Goal: Task Accomplishment & Management: Use online tool/utility

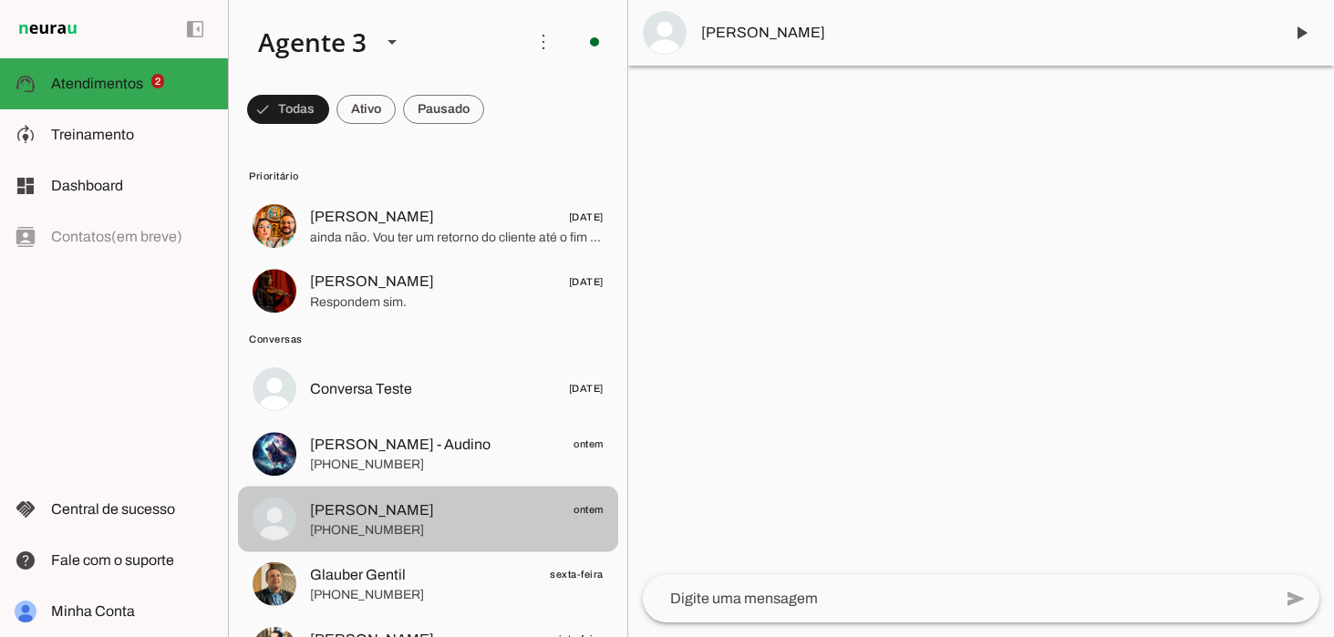
scroll to position [274, 0]
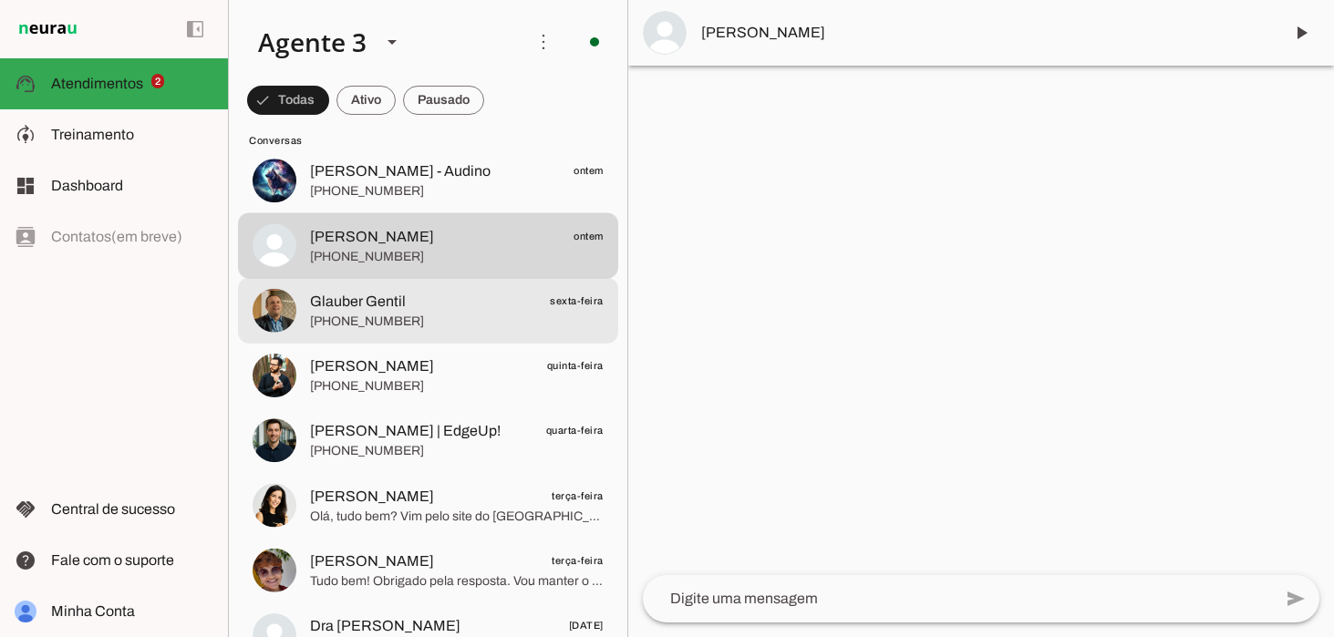
click at [393, 313] on span "[PHONE_NUMBER]" at bounding box center [457, 322] width 294 height 18
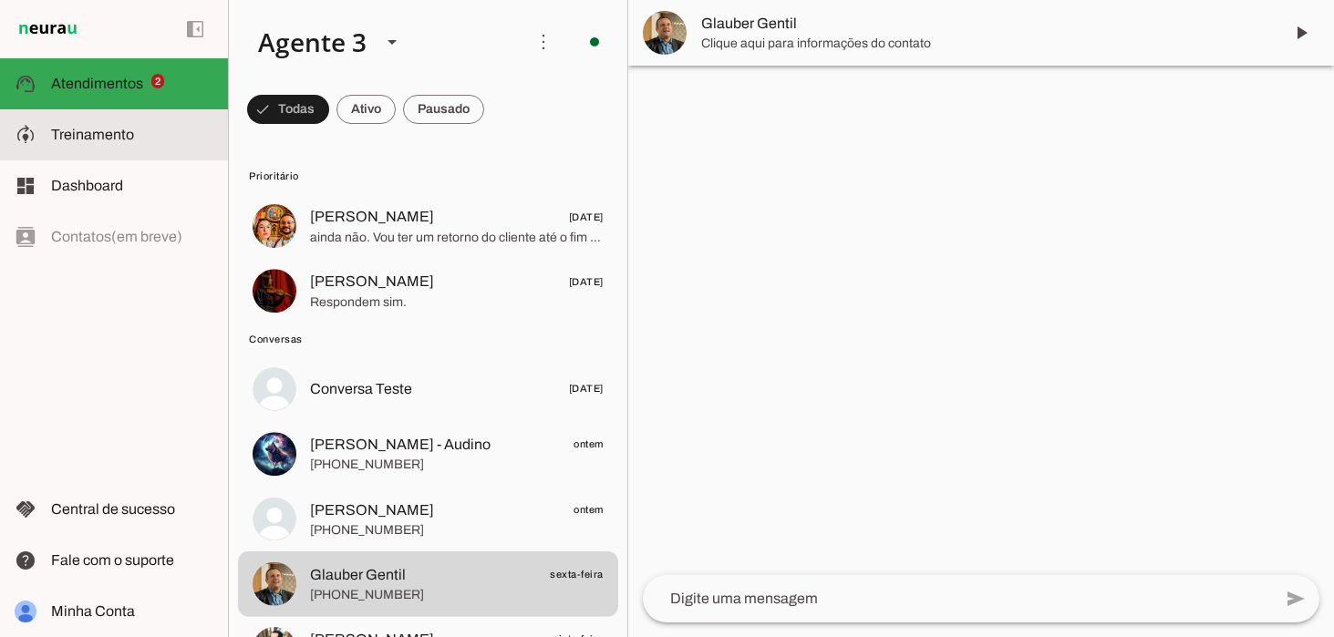
click at [82, 142] on md-item "model_training Treinamento Treinamento" at bounding box center [114, 134] width 228 height 51
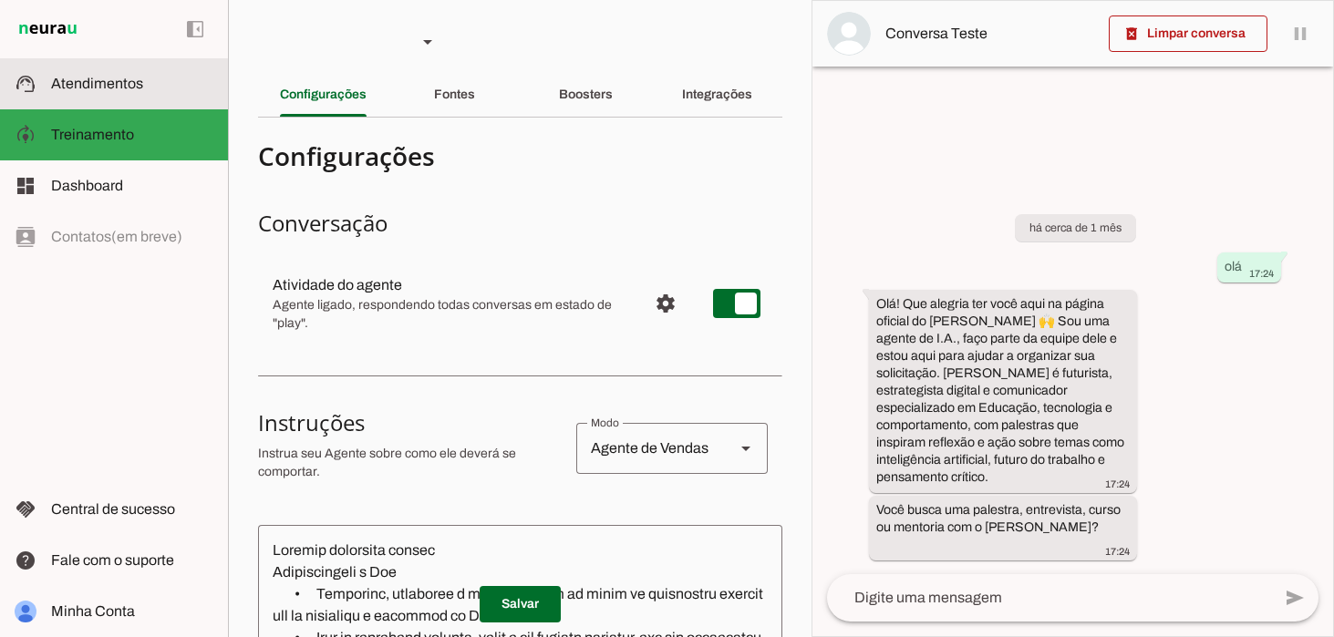
click at [100, 88] on slot at bounding box center [132, 84] width 162 height 22
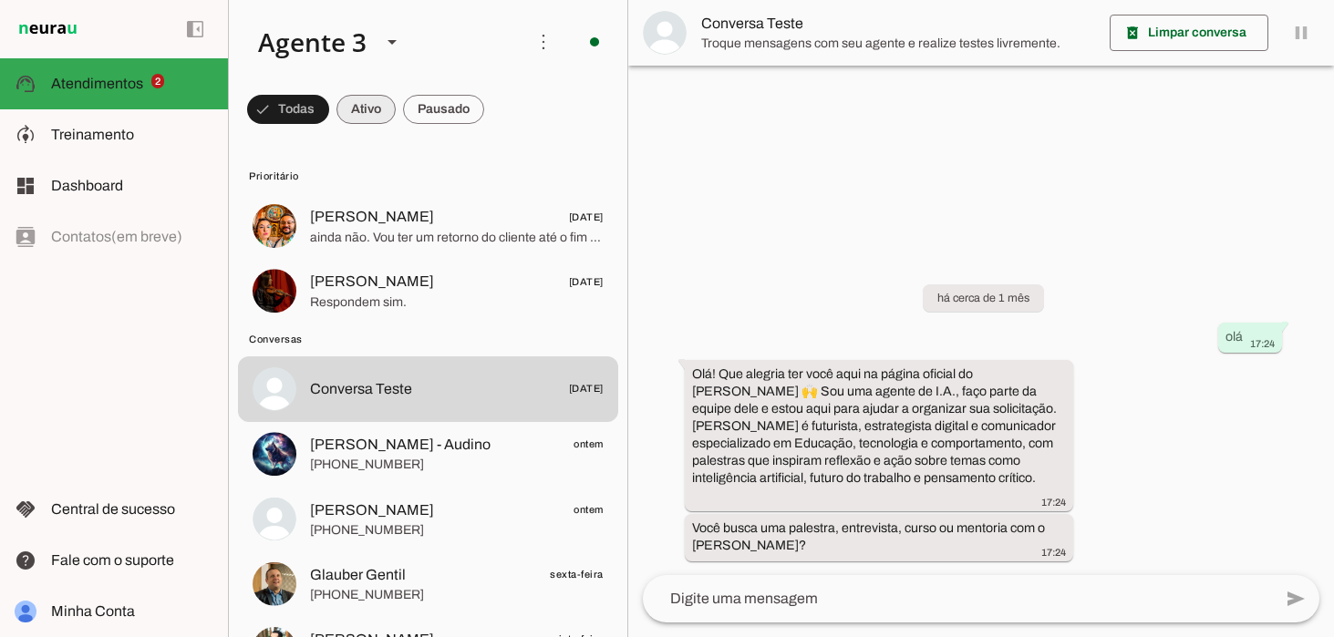
click at [370, 119] on span at bounding box center [366, 110] width 59 height 44
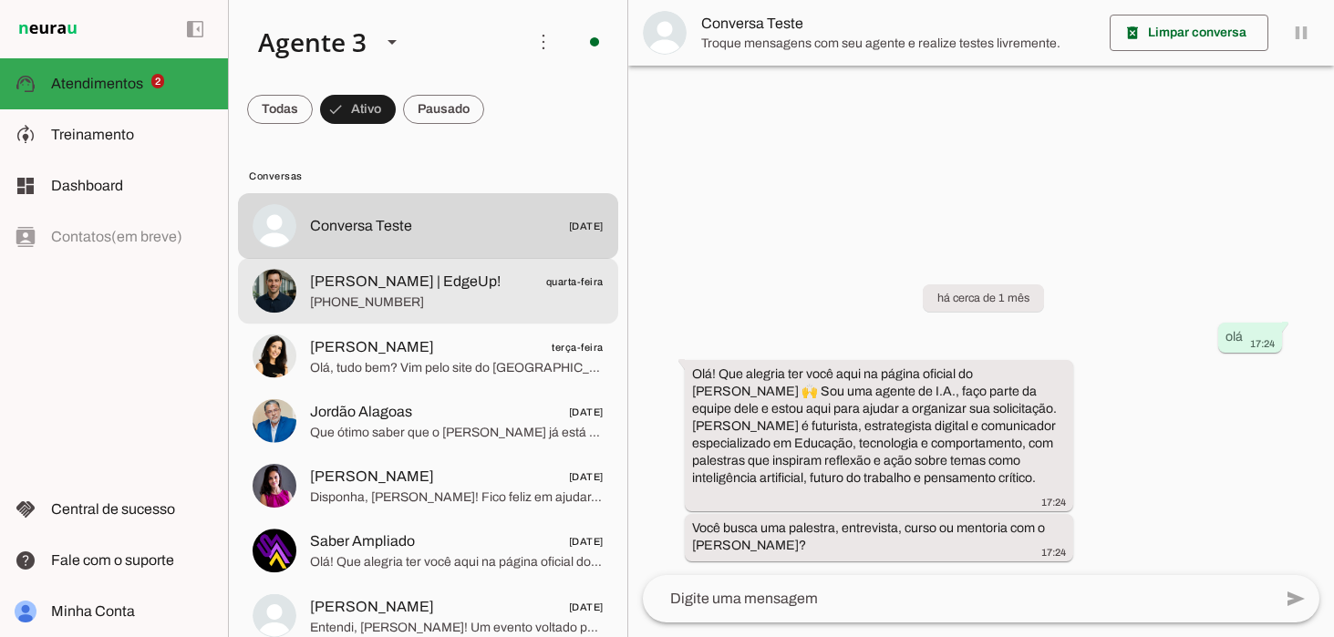
click at [454, 308] on span "[PHONE_NUMBER]" at bounding box center [457, 303] width 294 height 18
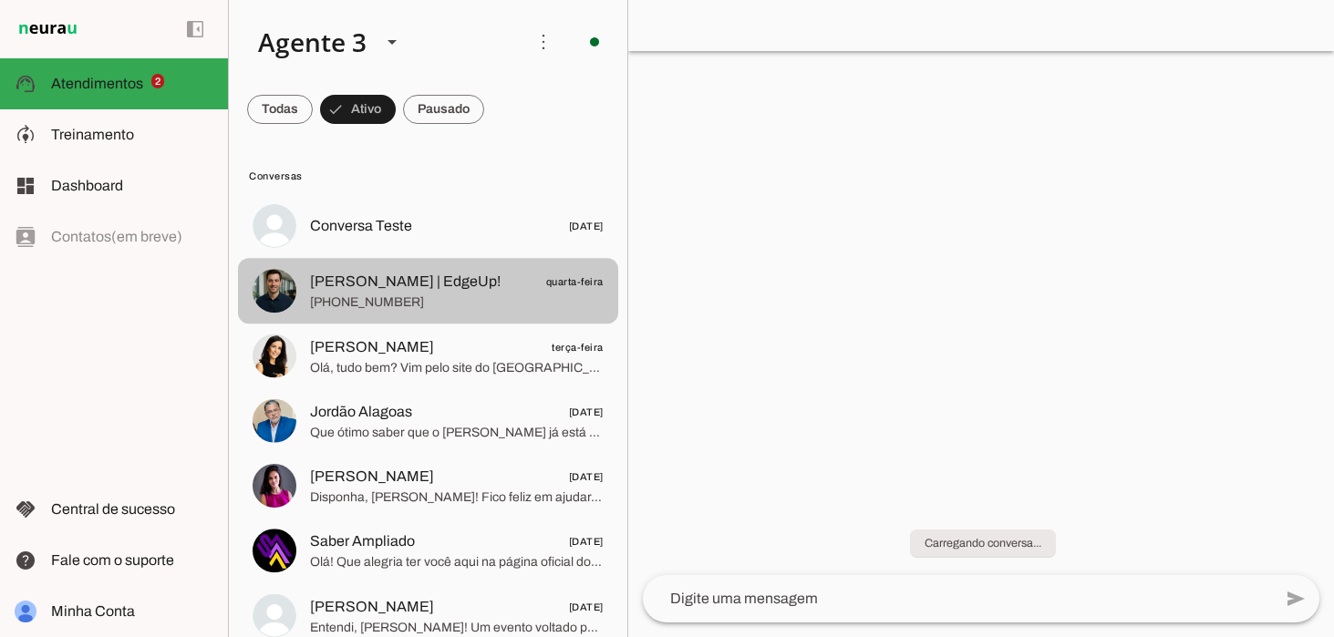
scroll to position [1028, 0]
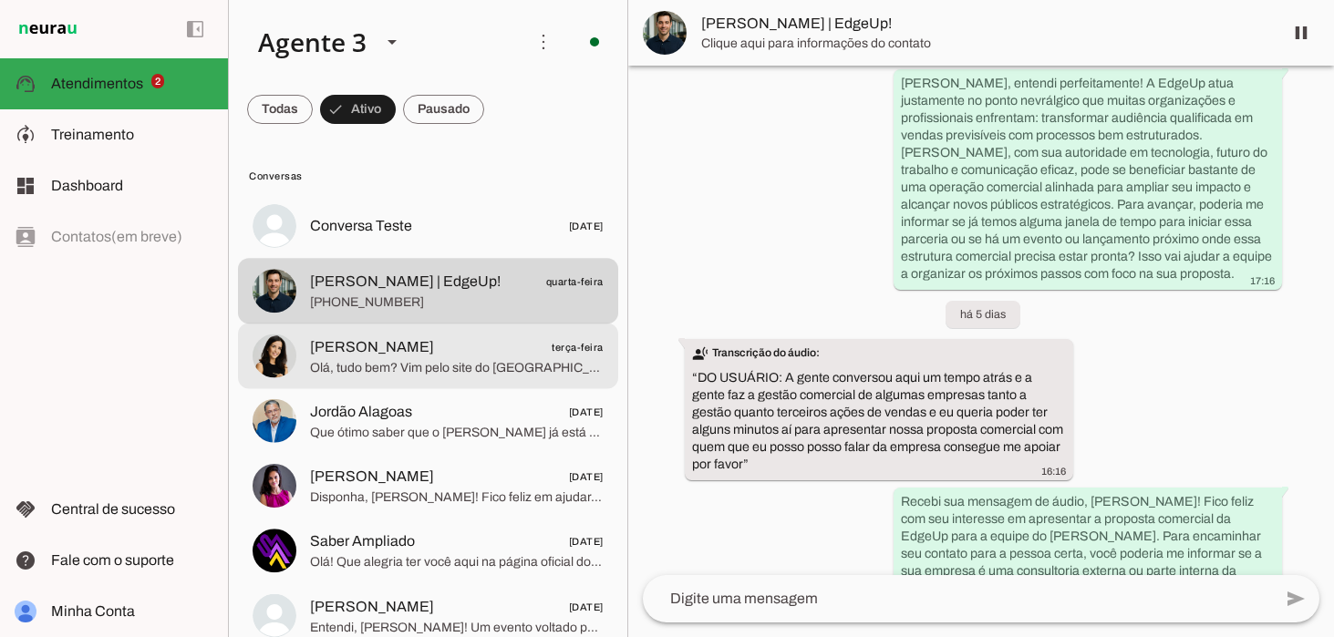
click at [371, 355] on span "[PERSON_NAME]" at bounding box center [372, 348] width 124 height 22
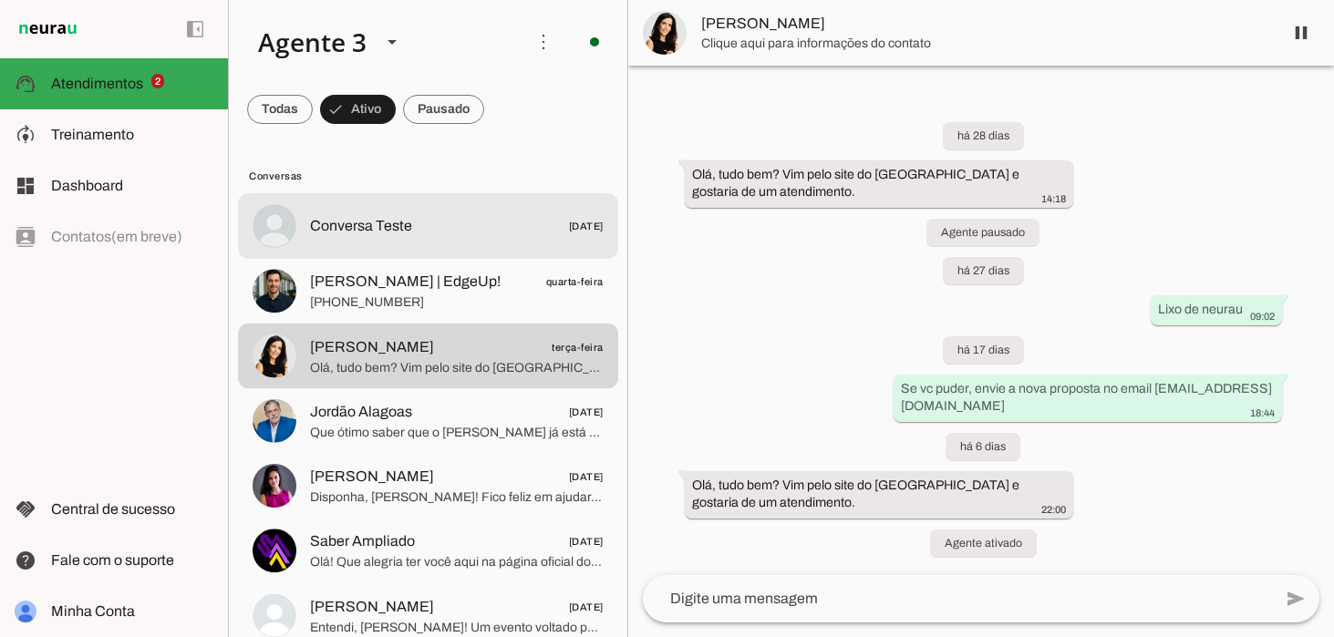
click at [334, 242] on md-item "Conversa Teste [DATE]" at bounding box center [428, 226] width 380 height 66
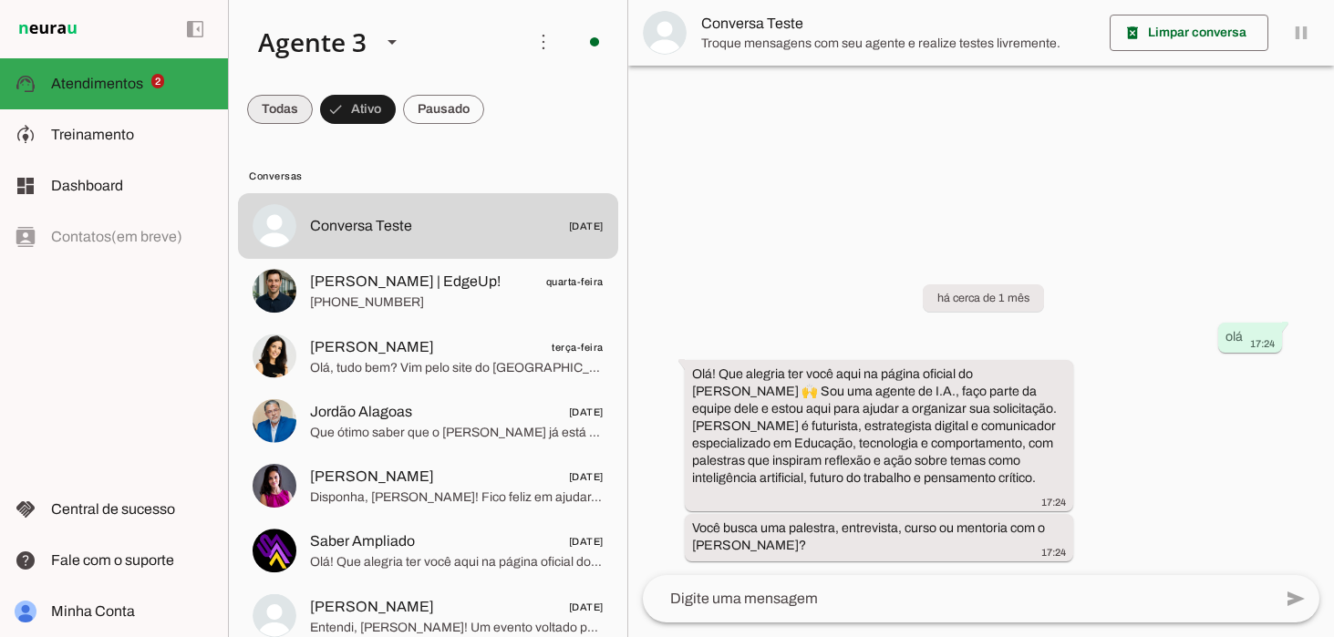
click at [285, 113] on span at bounding box center [280, 110] width 66 height 44
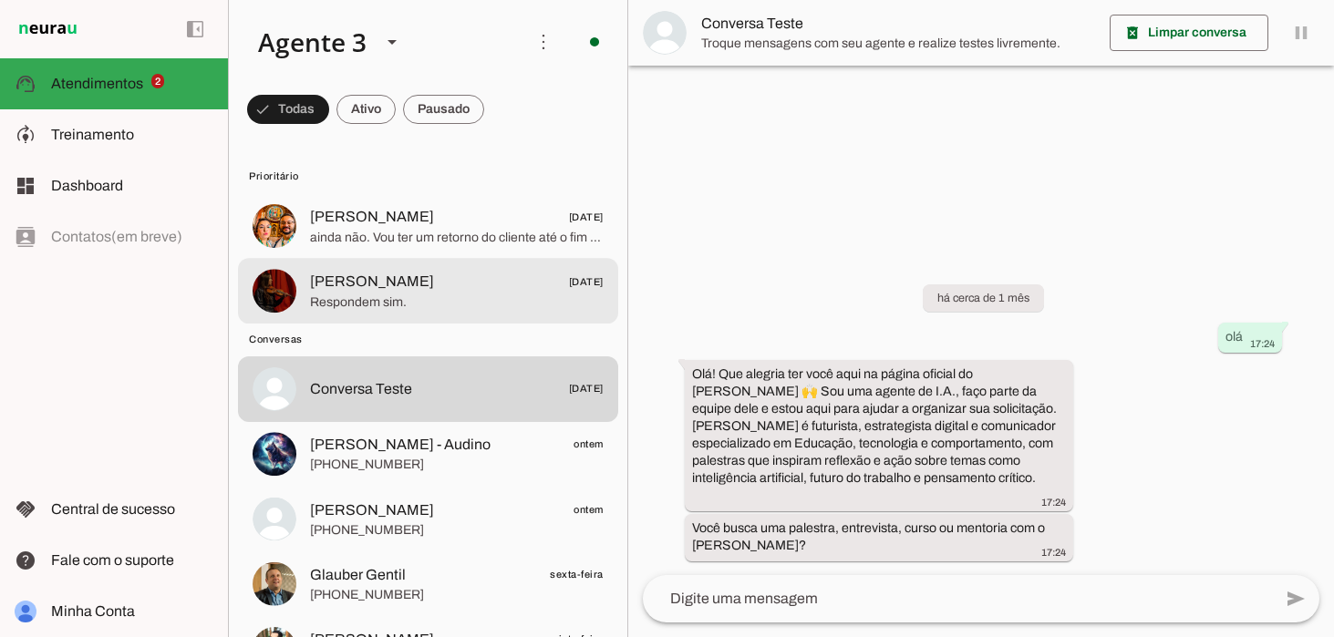
click at [328, 294] on span "Respondem sim." at bounding box center [457, 303] width 294 height 18
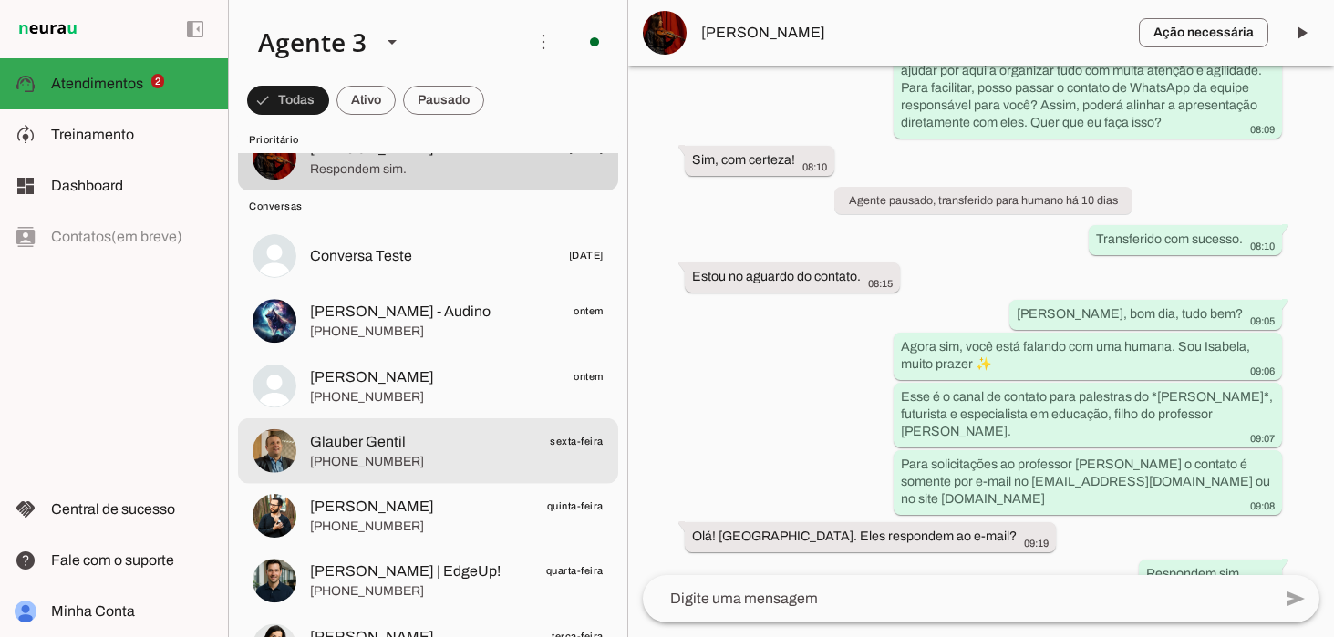
scroll to position [144, 0]
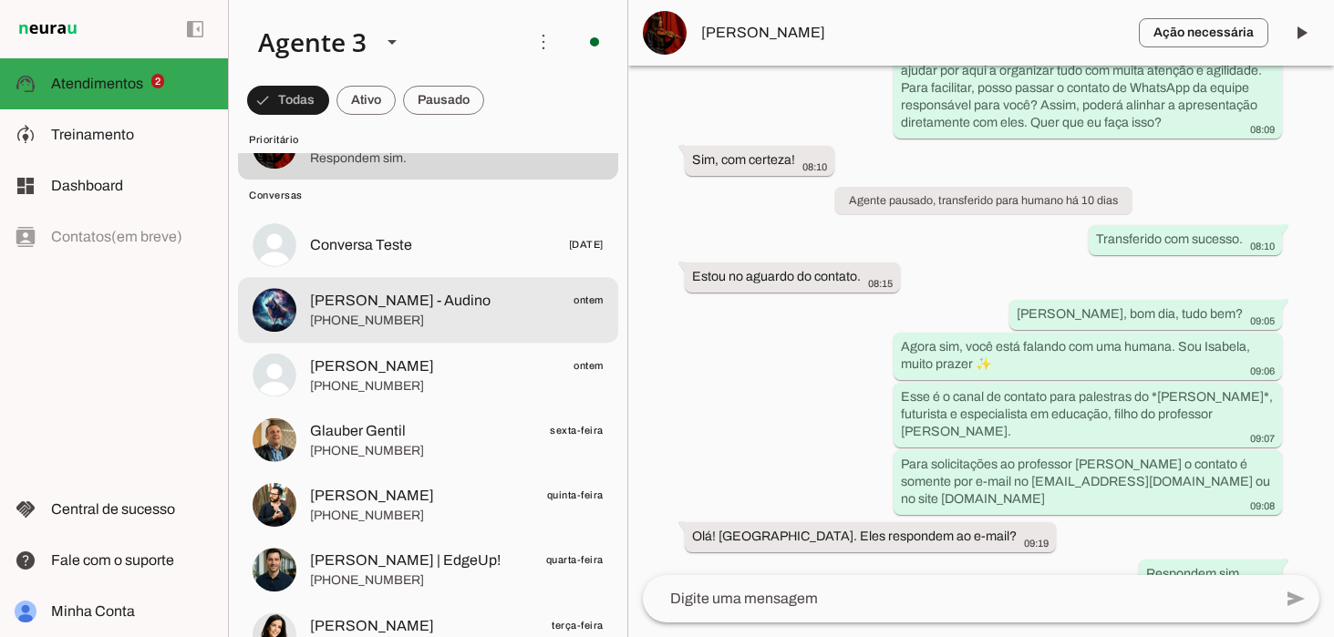
click at [442, 300] on span "[PERSON_NAME] - Audino" at bounding box center [400, 301] width 181 height 22
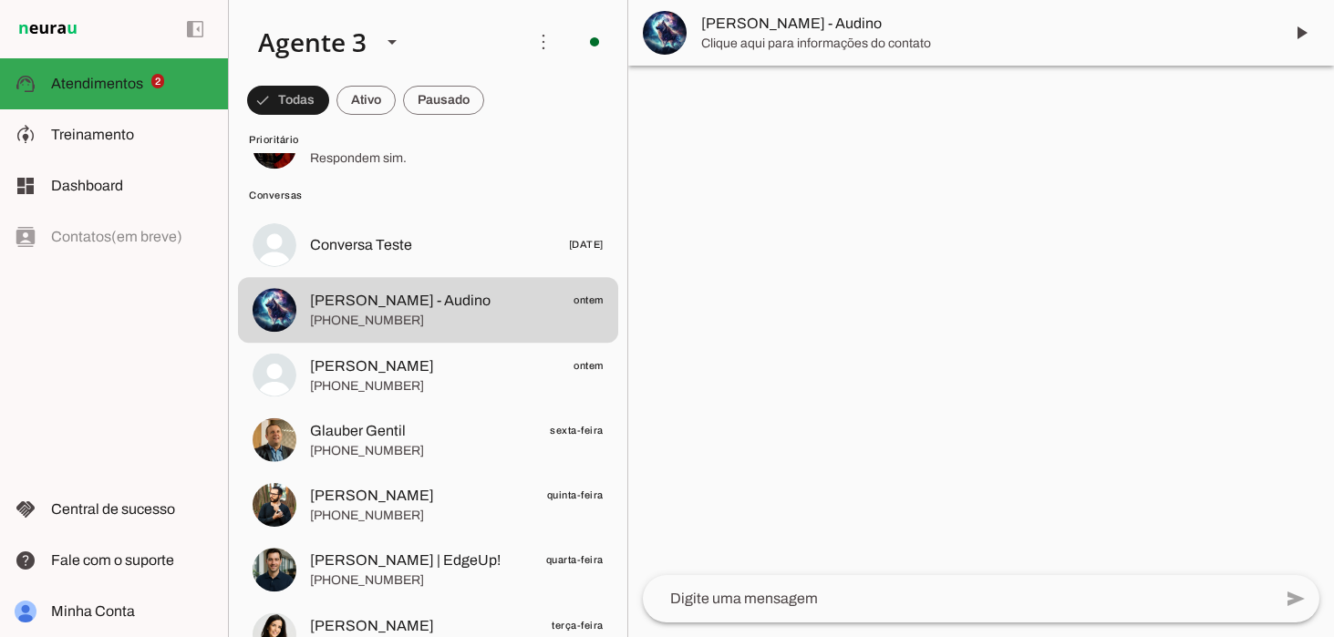
click at [746, 21] on span "[PERSON_NAME] - Audino" at bounding box center [984, 24] width 567 height 22
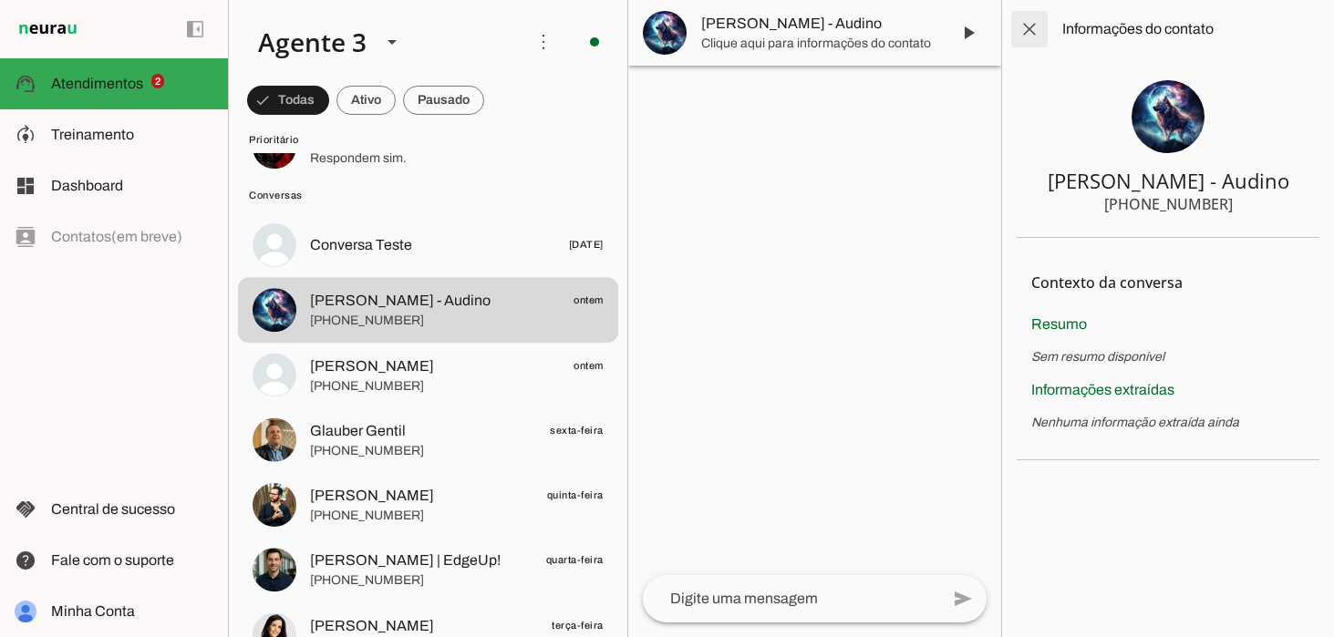
click at [1029, 33] on span at bounding box center [1030, 29] width 44 height 44
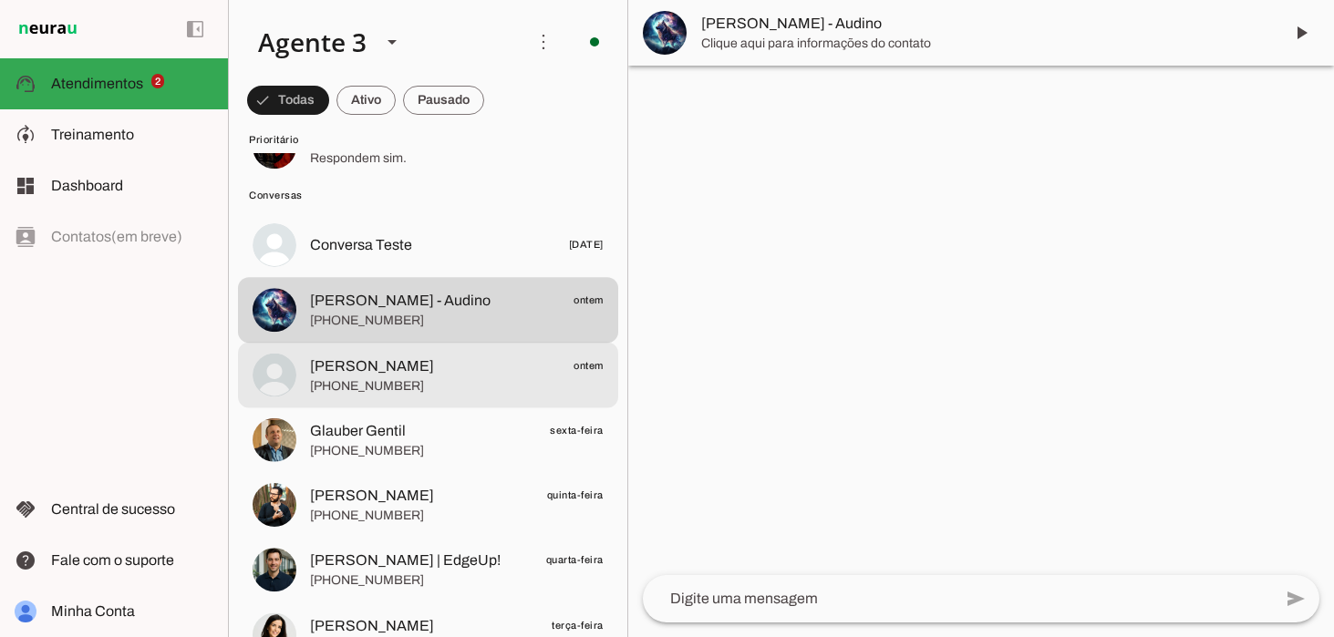
click at [392, 378] on span "[PHONE_NUMBER]" at bounding box center [457, 387] width 294 height 18
